Goal: Navigation & Orientation: Understand site structure

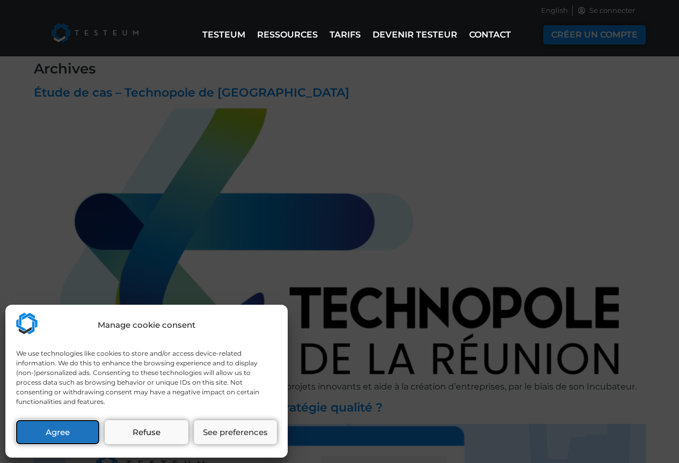
click at [82, 429] on button "Agree" at bounding box center [57, 432] width 83 height 24
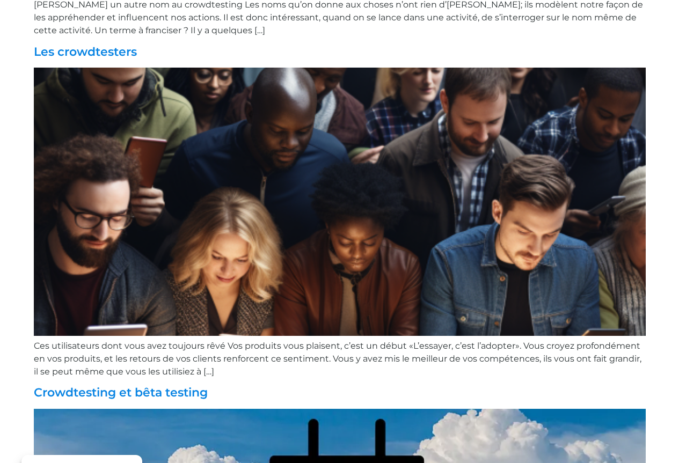
scroll to position [1811, 0]
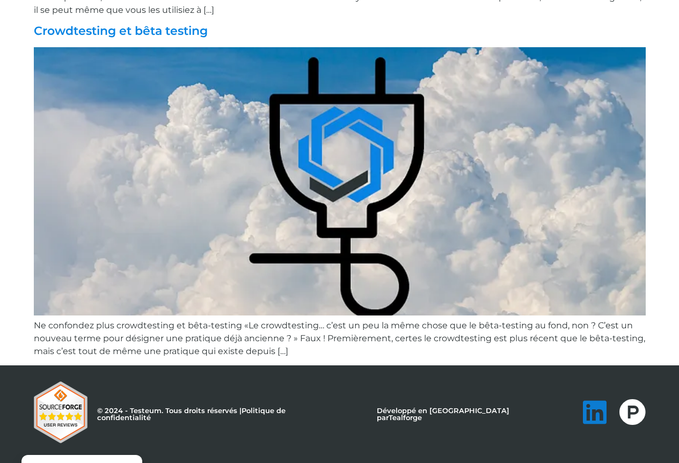
click at [593, 414] on icon at bounding box center [594, 412] width 27 height 27
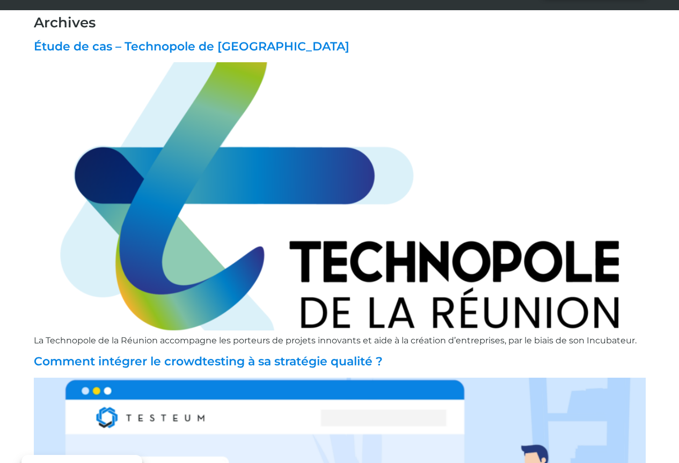
scroll to position [0, 0]
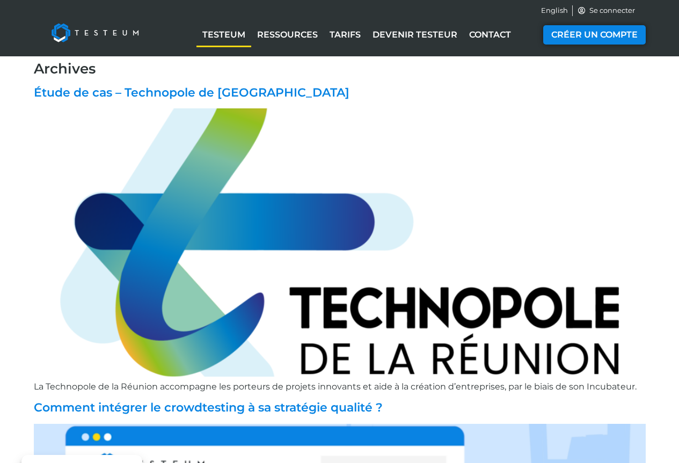
click at [229, 32] on link "Testeum" at bounding box center [223, 35] width 55 height 25
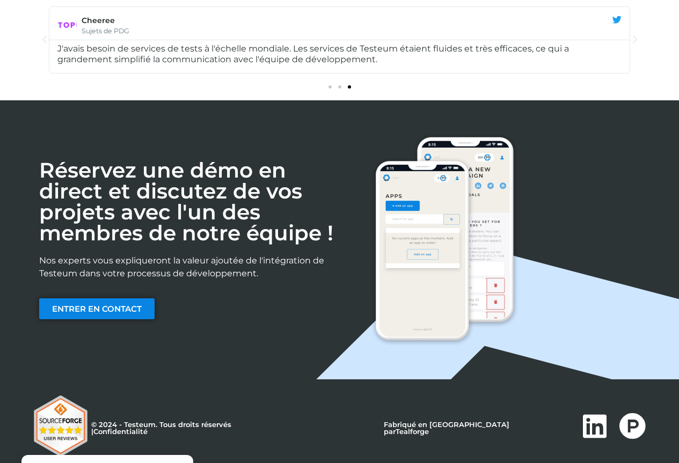
scroll to position [1575, 0]
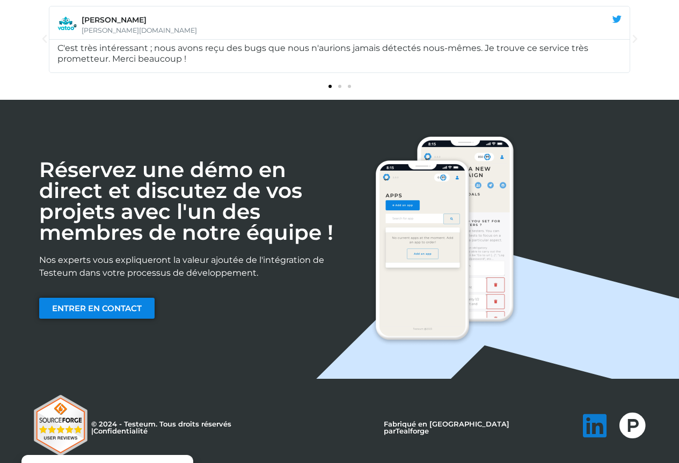
click at [593, 412] on icon at bounding box center [594, 425] width 27 height 27
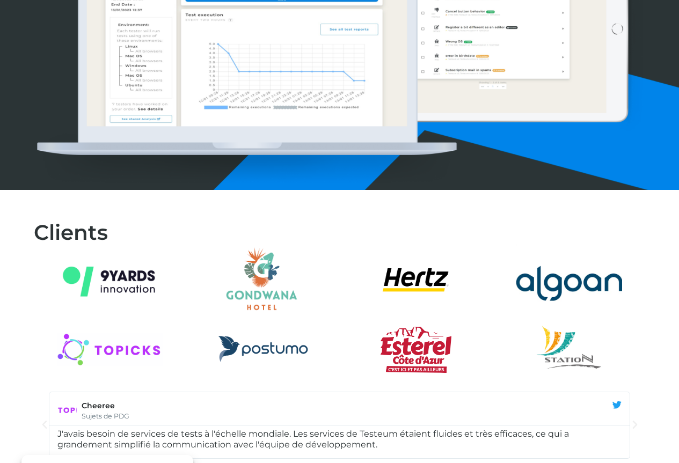
scroll to position [1235, 0]
